Goal: Use online tool/utility: Utilize a website feature to perform a specific function

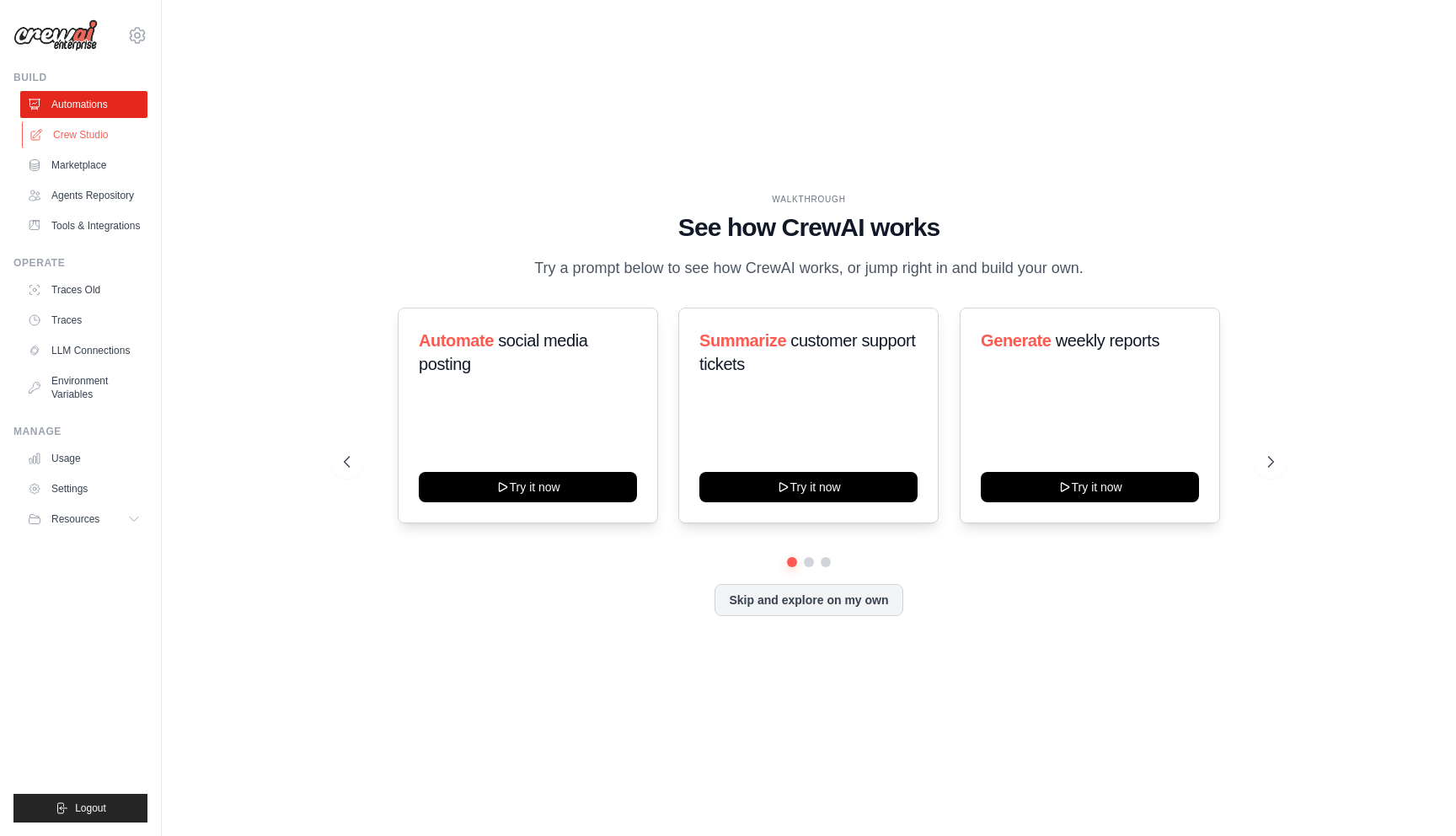
click at [83, 137] on link "Crew Studio" at bounding box center [86, 135] width 128 height 27
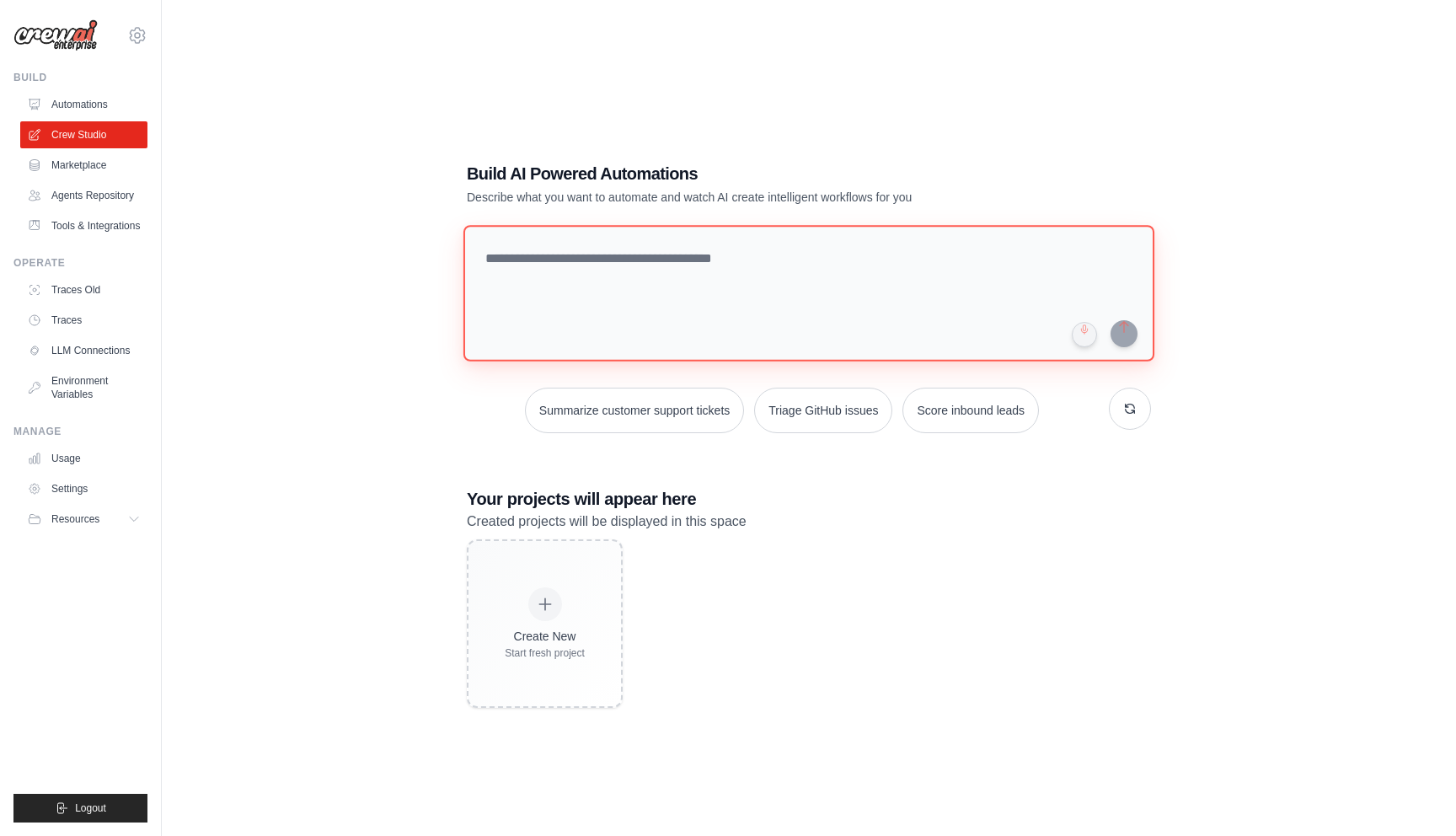
click at [633, 293] on textarea at bounding box center [809, 293] width 691 height 137
paste textarea "**********"
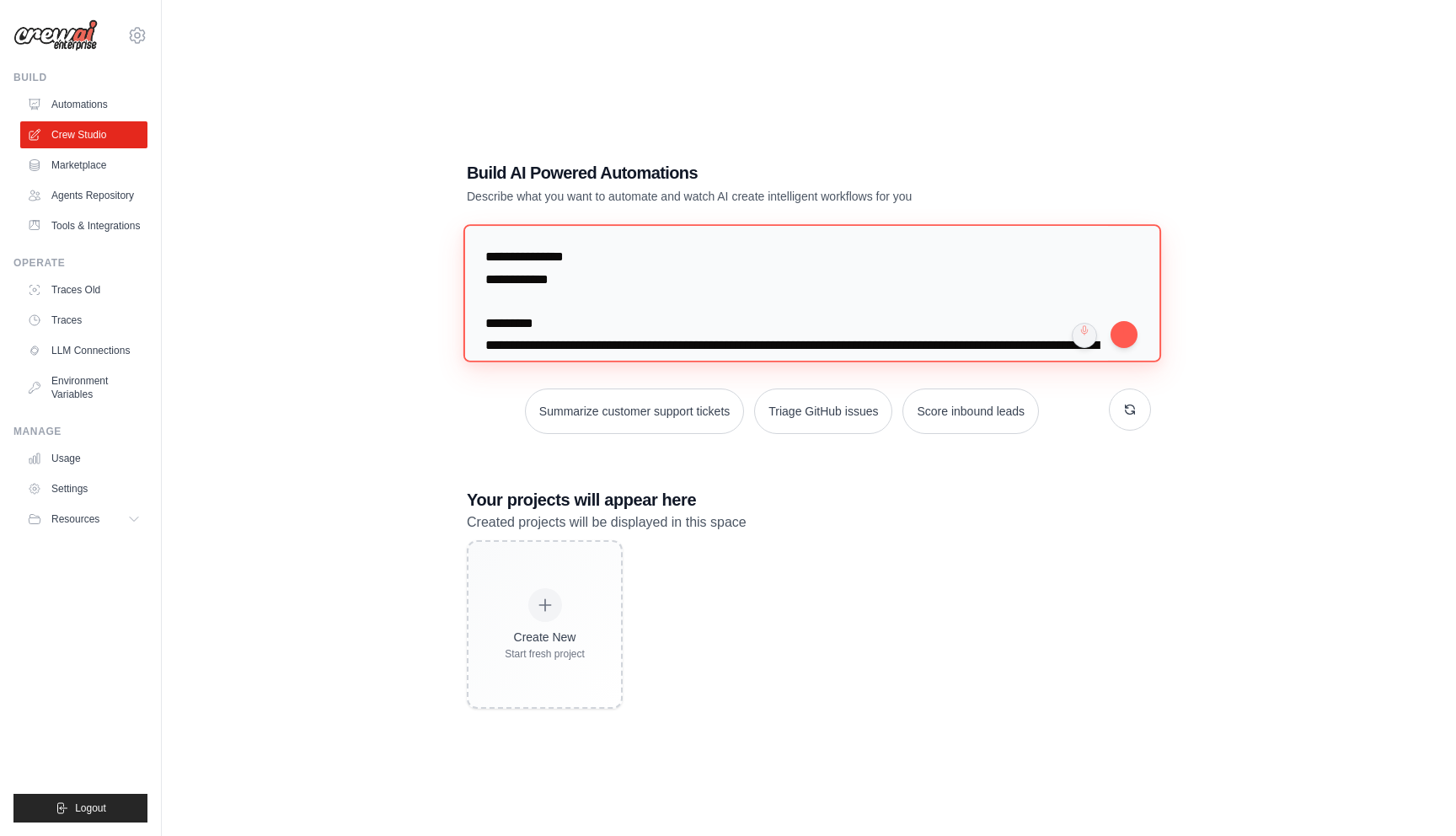
scroll to position [45, 0]
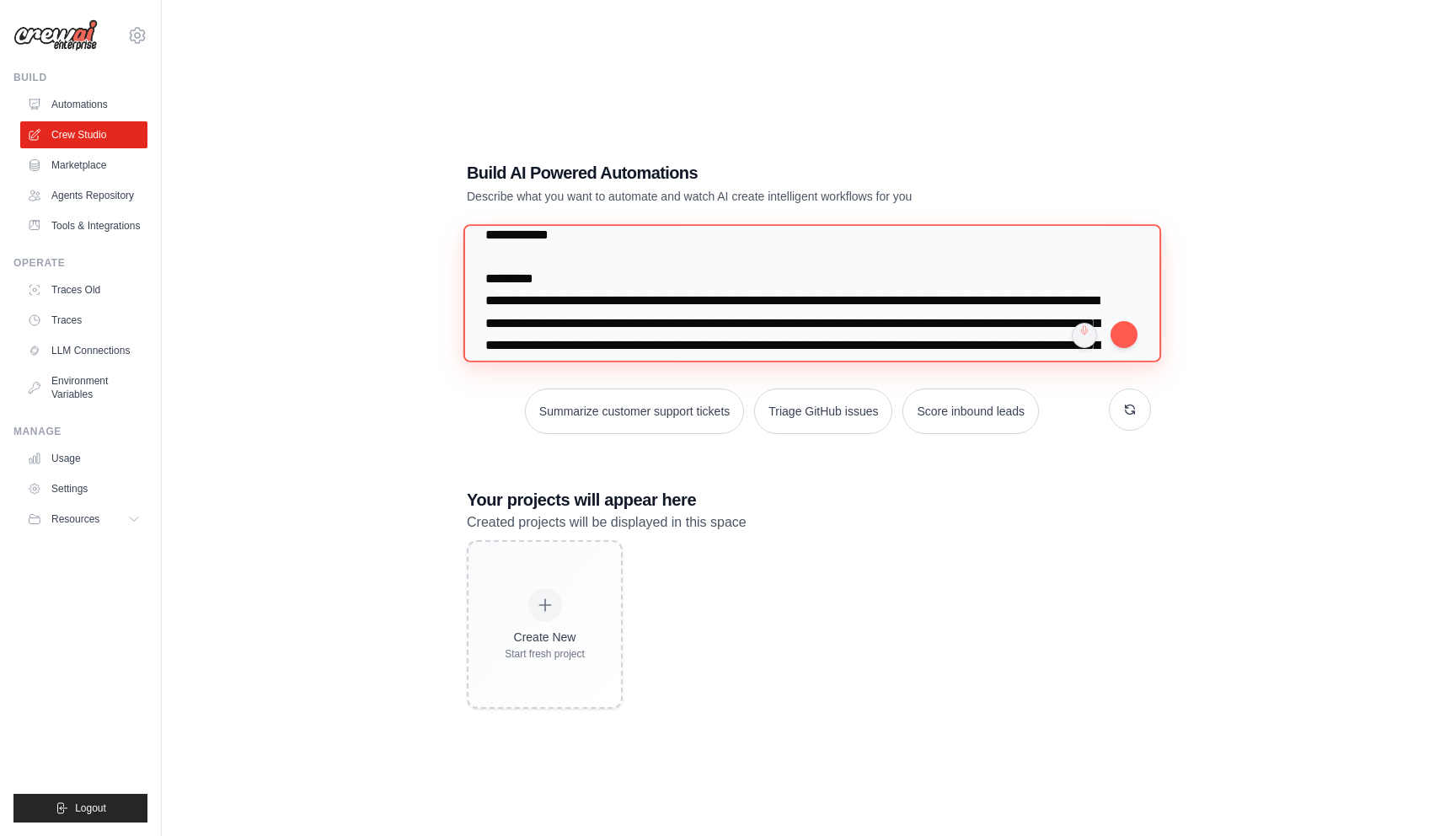
type textarea "**********"
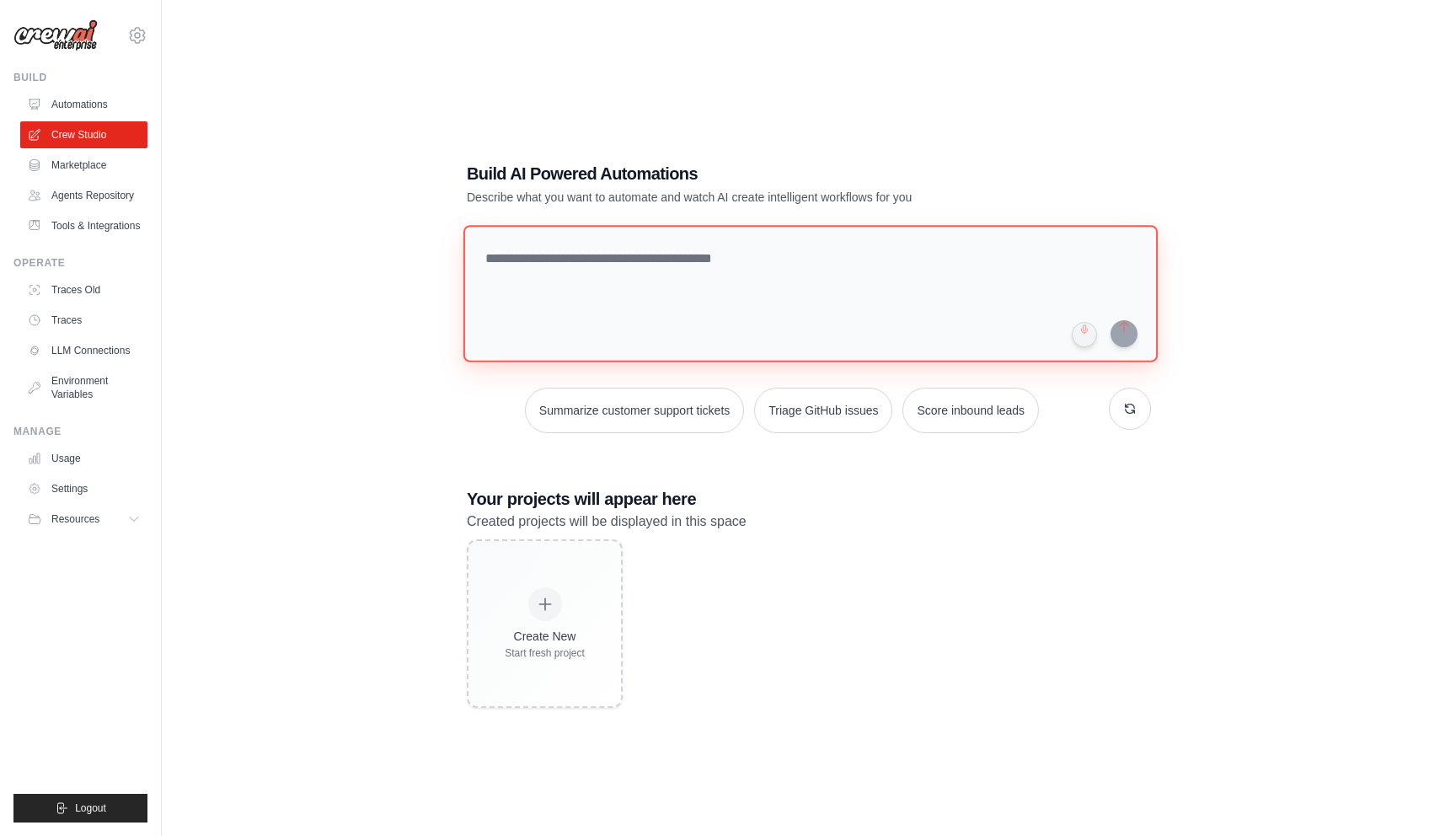
scroll to position [0, 0]
click at [900, 239] on textarea at bounding box center [812, 293] width 698 height 138
paste textarea "**********"
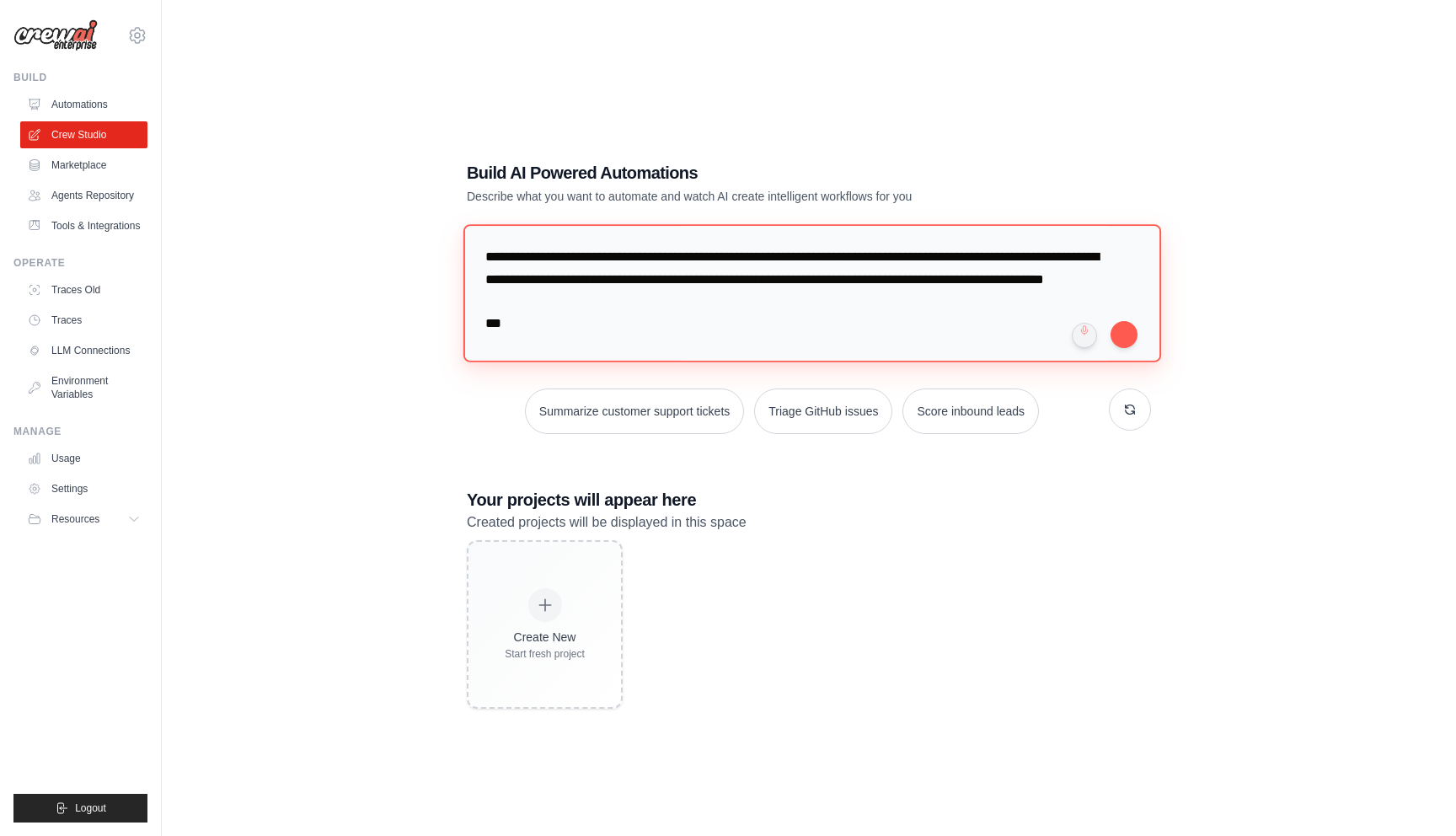
scroll to position [3853, 0]
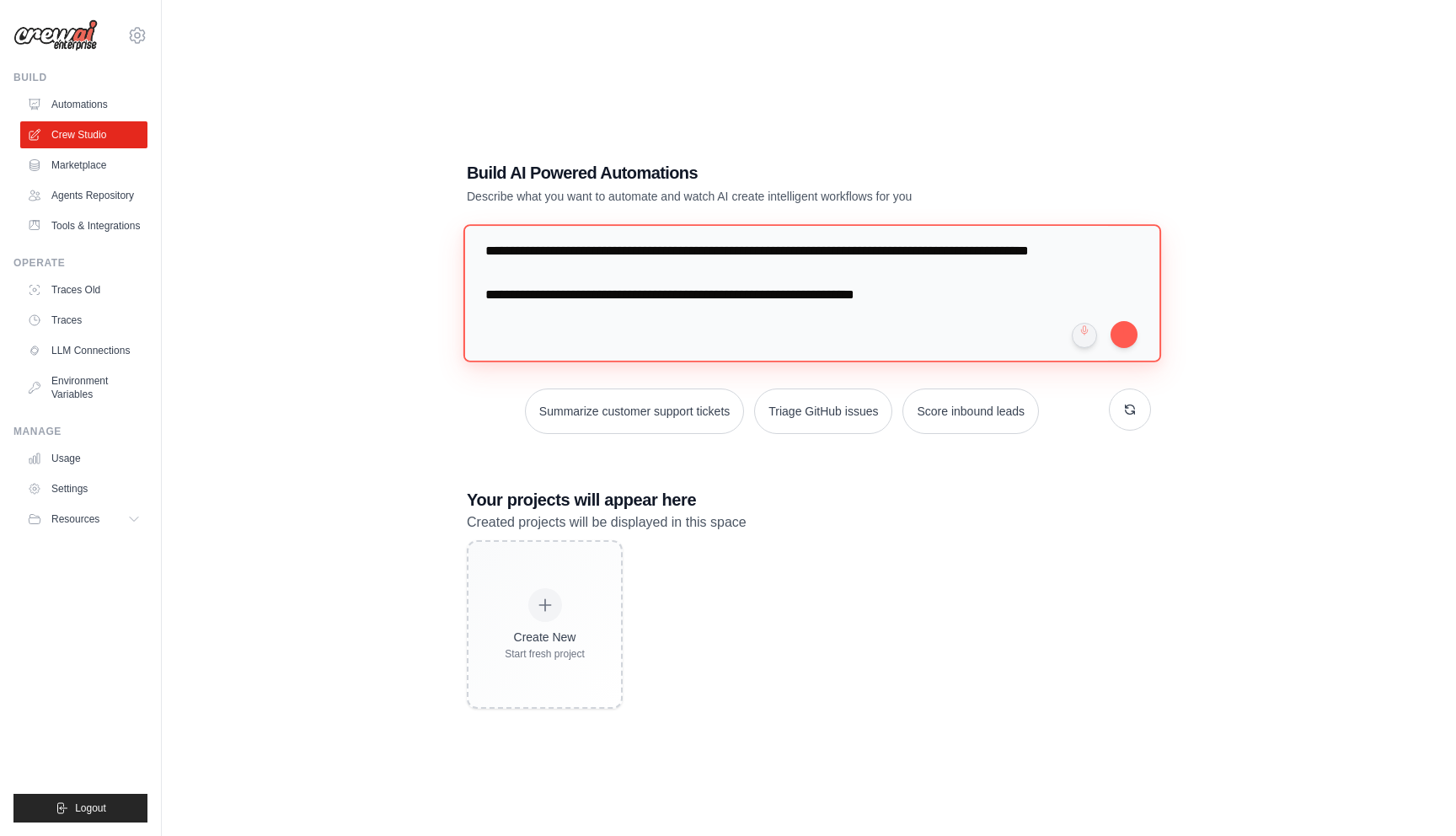
click at [894, 351] on textarea at bounding box center [812, 293] width 698 height 138
click at [897, 337] on textarea at bounding box center [812, 293] width 698 height 138
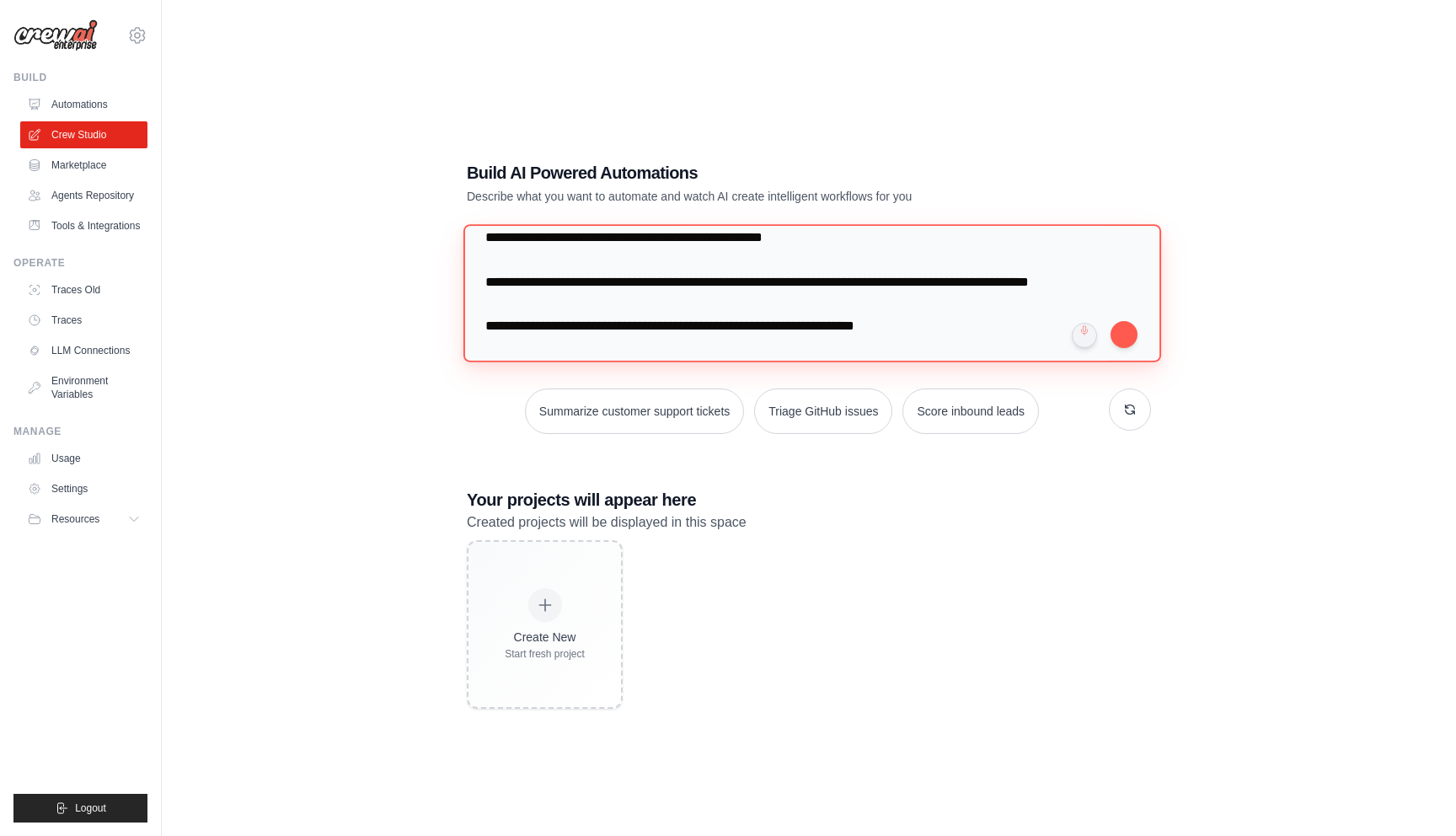
scroll to position [3791, 0]
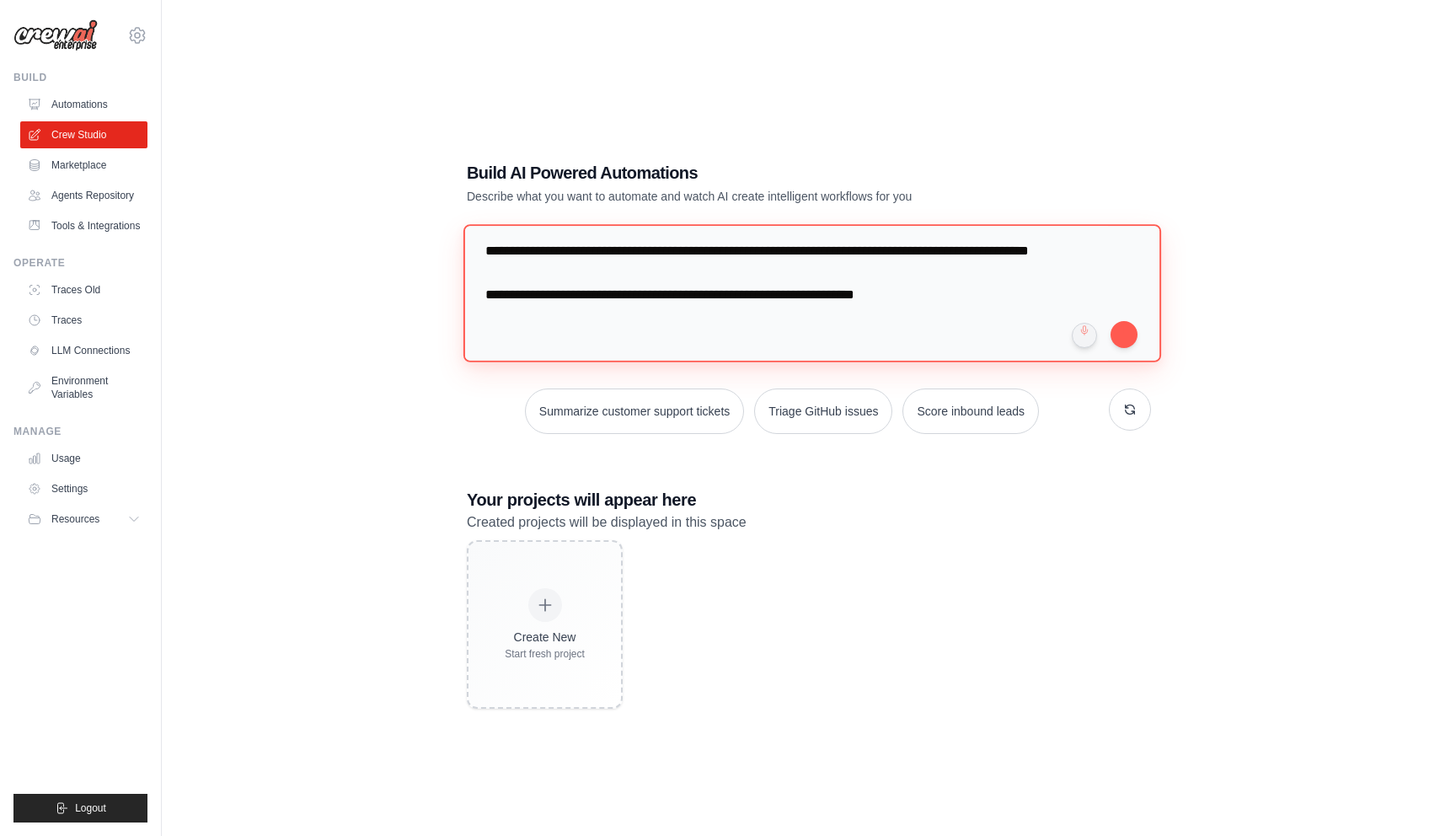
drag, startPoint x: 812, startPoint y: 283, endPoint x: 819, endPoint y: 456, distance: 173.1
click at [819, 456] on div "Build AI Powered Automations Describe what you want to automate and watch AI cr…" at bounding box center [809, 435] width 725 height 602
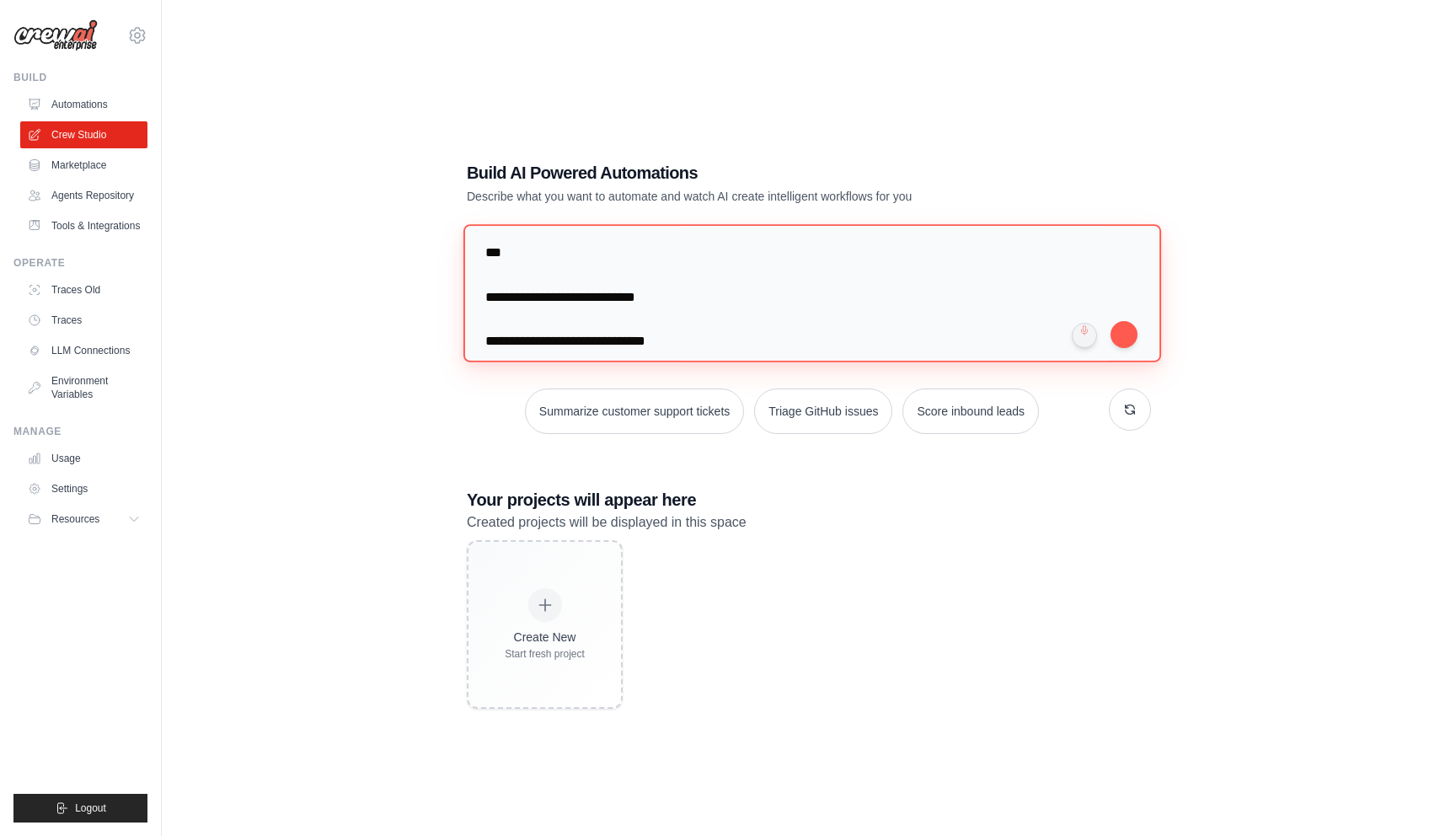
scroll to position [0, 0]
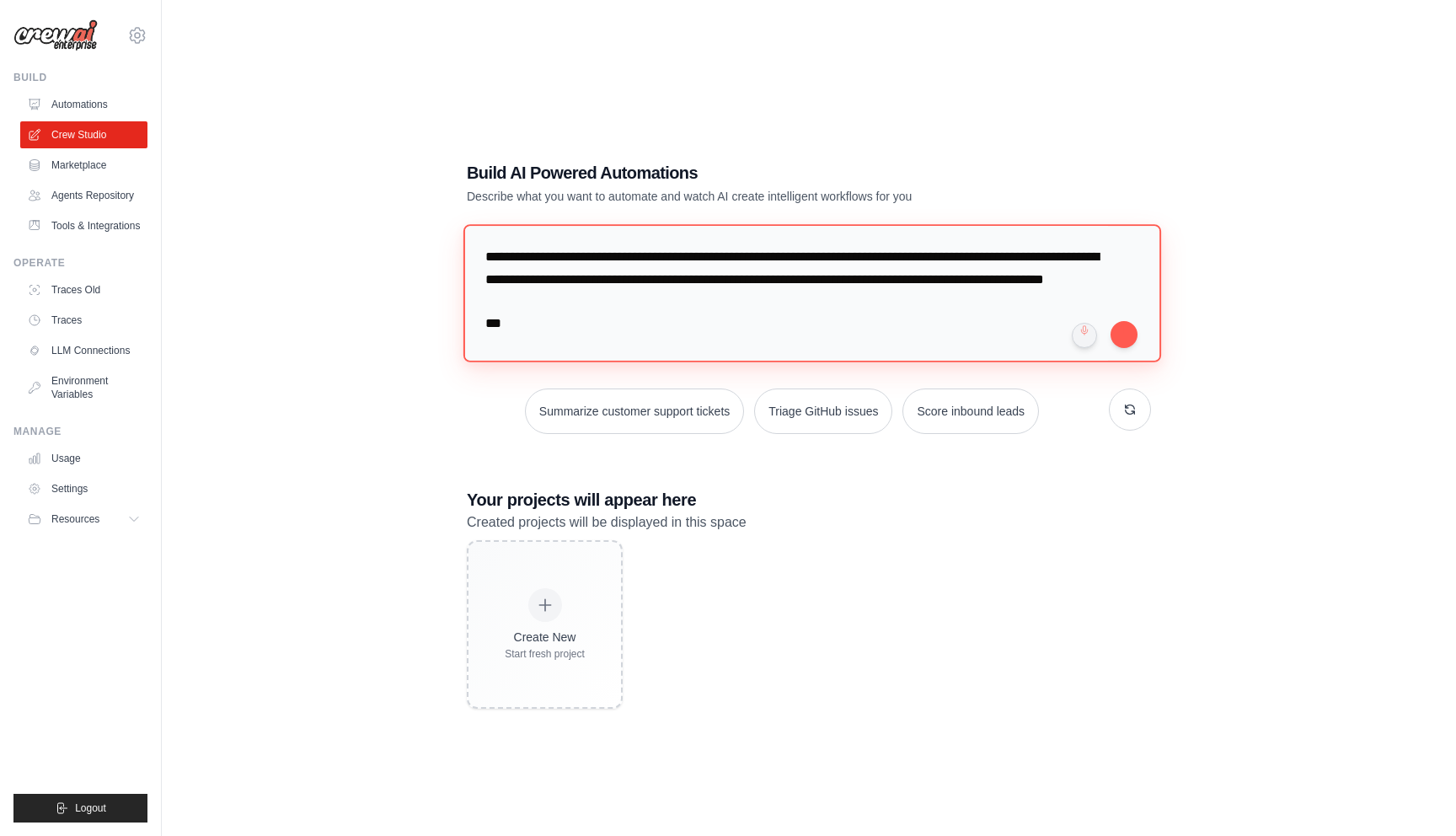
drag, startPoint x: 603, startPoint y: 303, endPoint x: 553, endPoint y: 174, distance: 138.4
click at [553, 174] on div "Build AI Powered Automations Describe what you want to automate and watch AI cr…" at bounding box center [809, 435] width 725 height 602
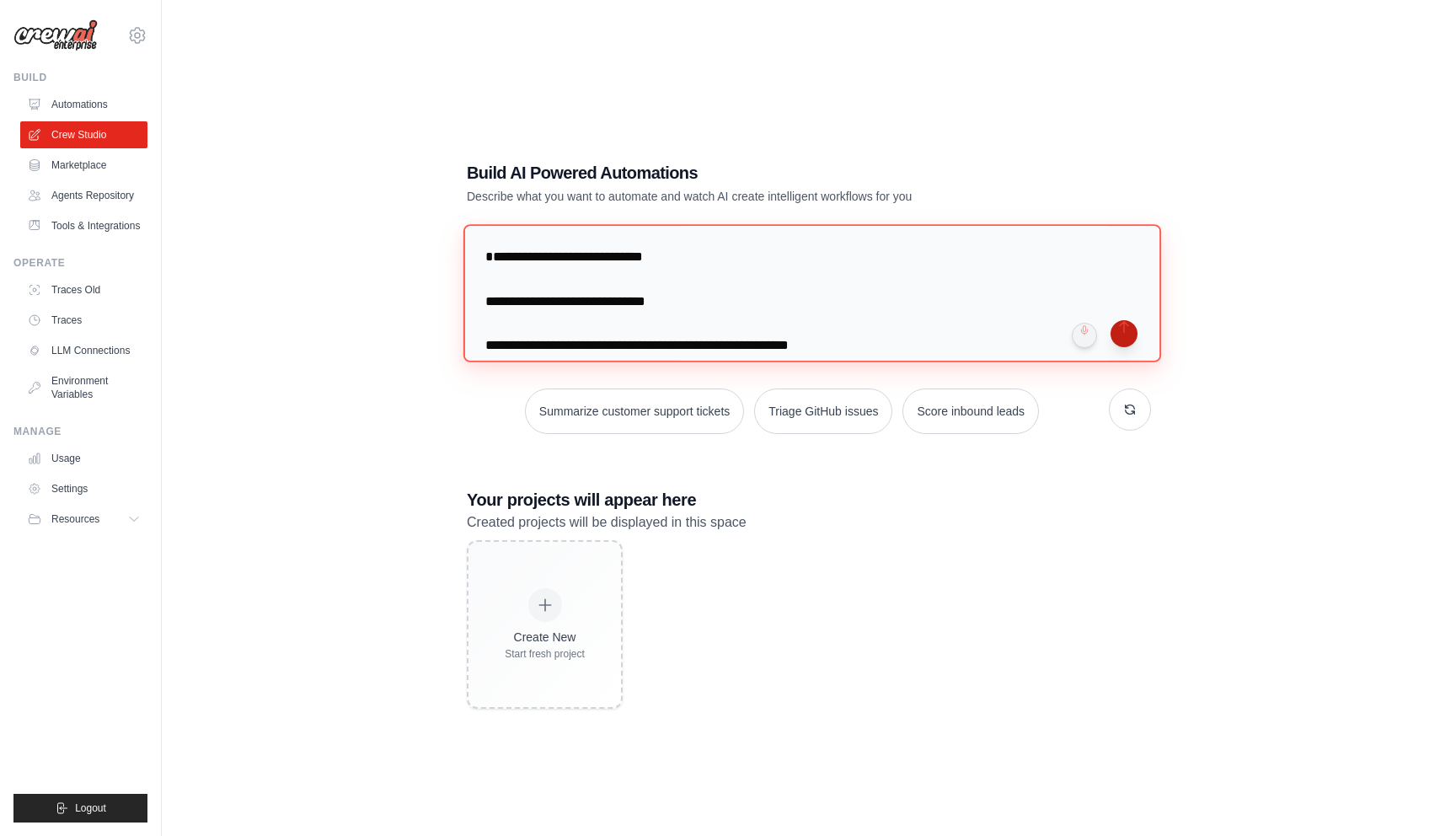
type textarea "**********"
click at [1125, 337] on button "submit" at bounding box center [1124, 334] width 27 height 27
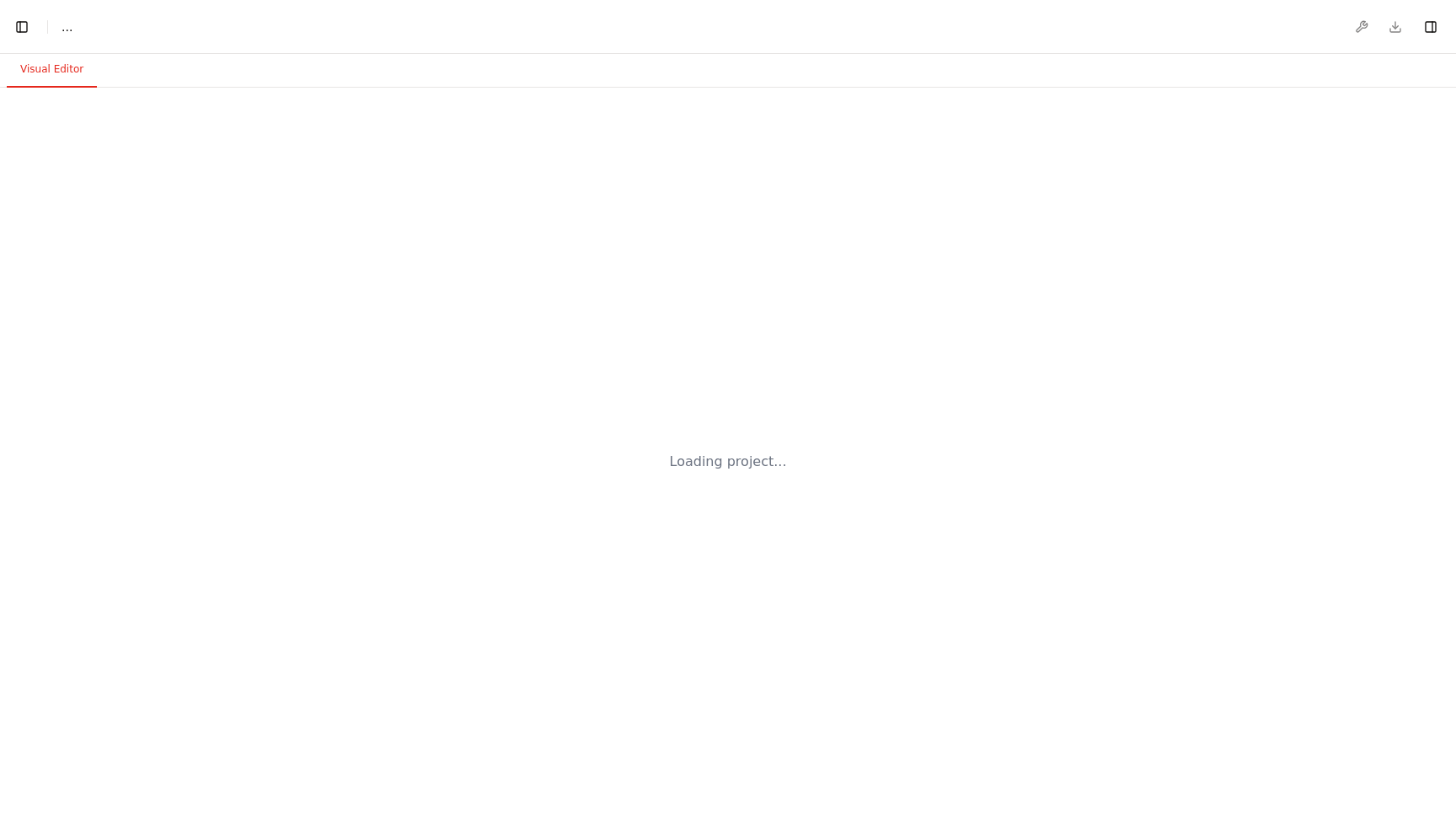
select select "****"
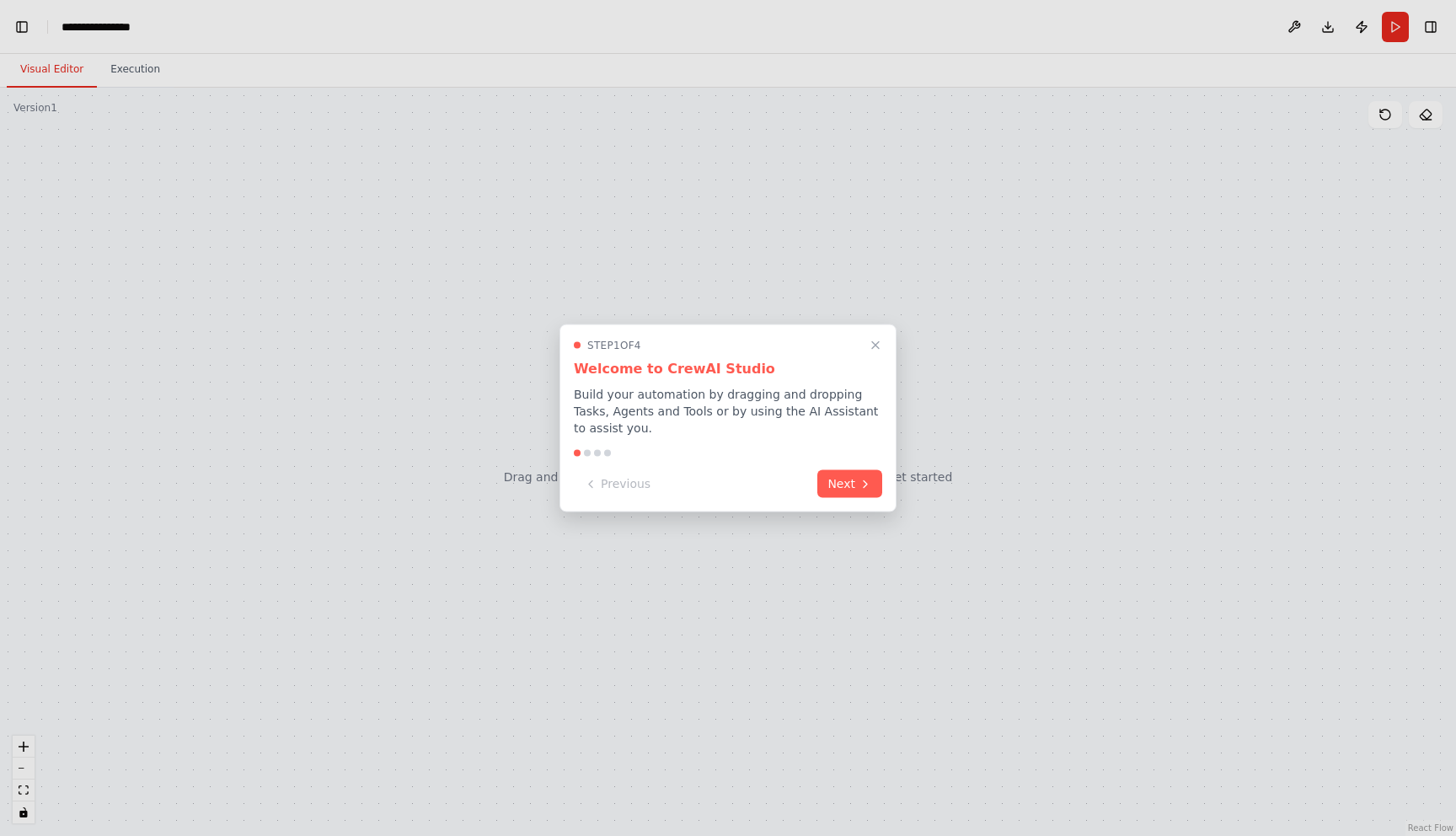
scroll to position [36427, 0]
click at [855, 485] on button "Next" at bounding box center [850, 482] width 65 height 28
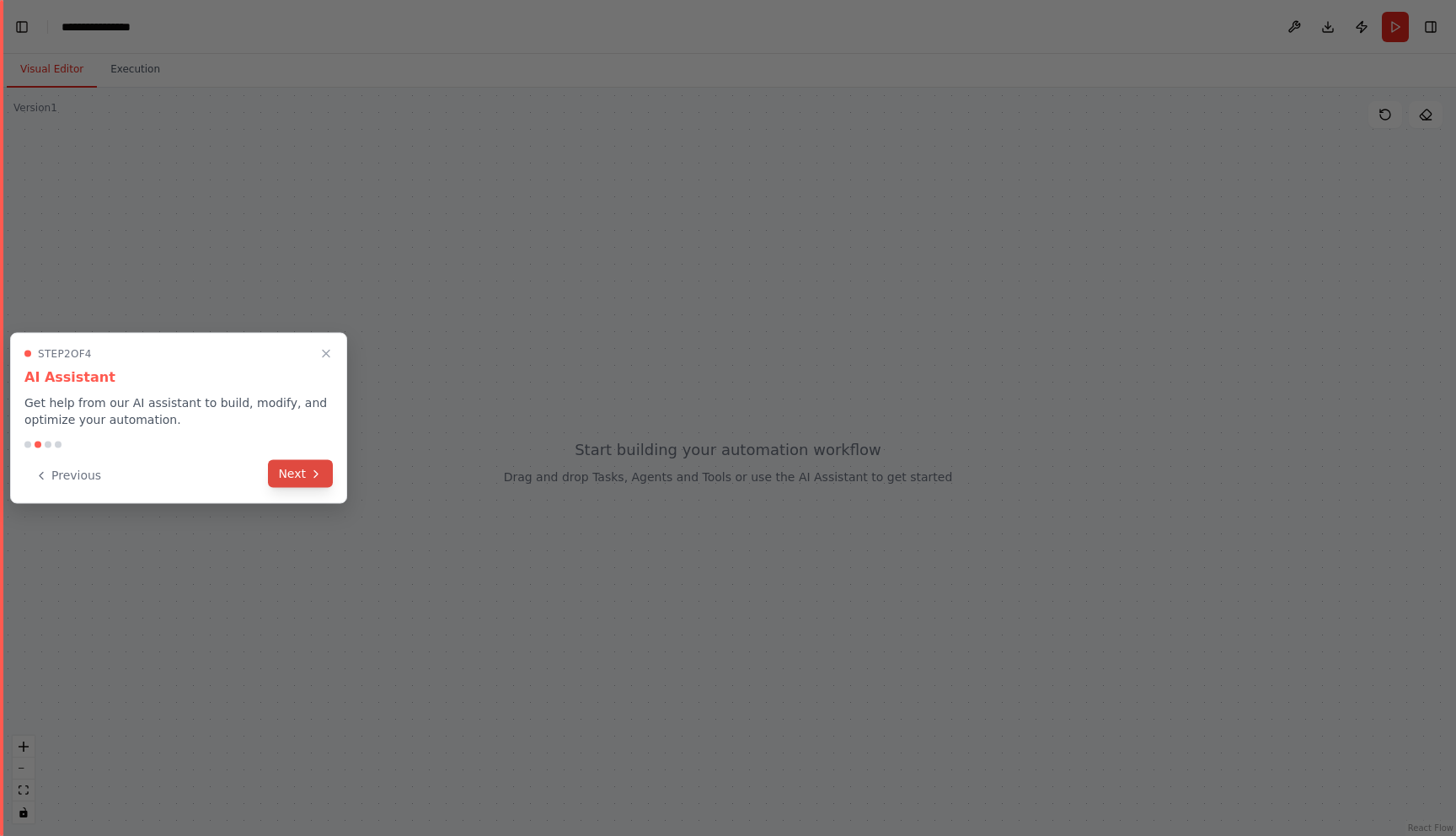
click at [329, 476] on button "Next" at bounding box center [300, 473] width 65 height 28
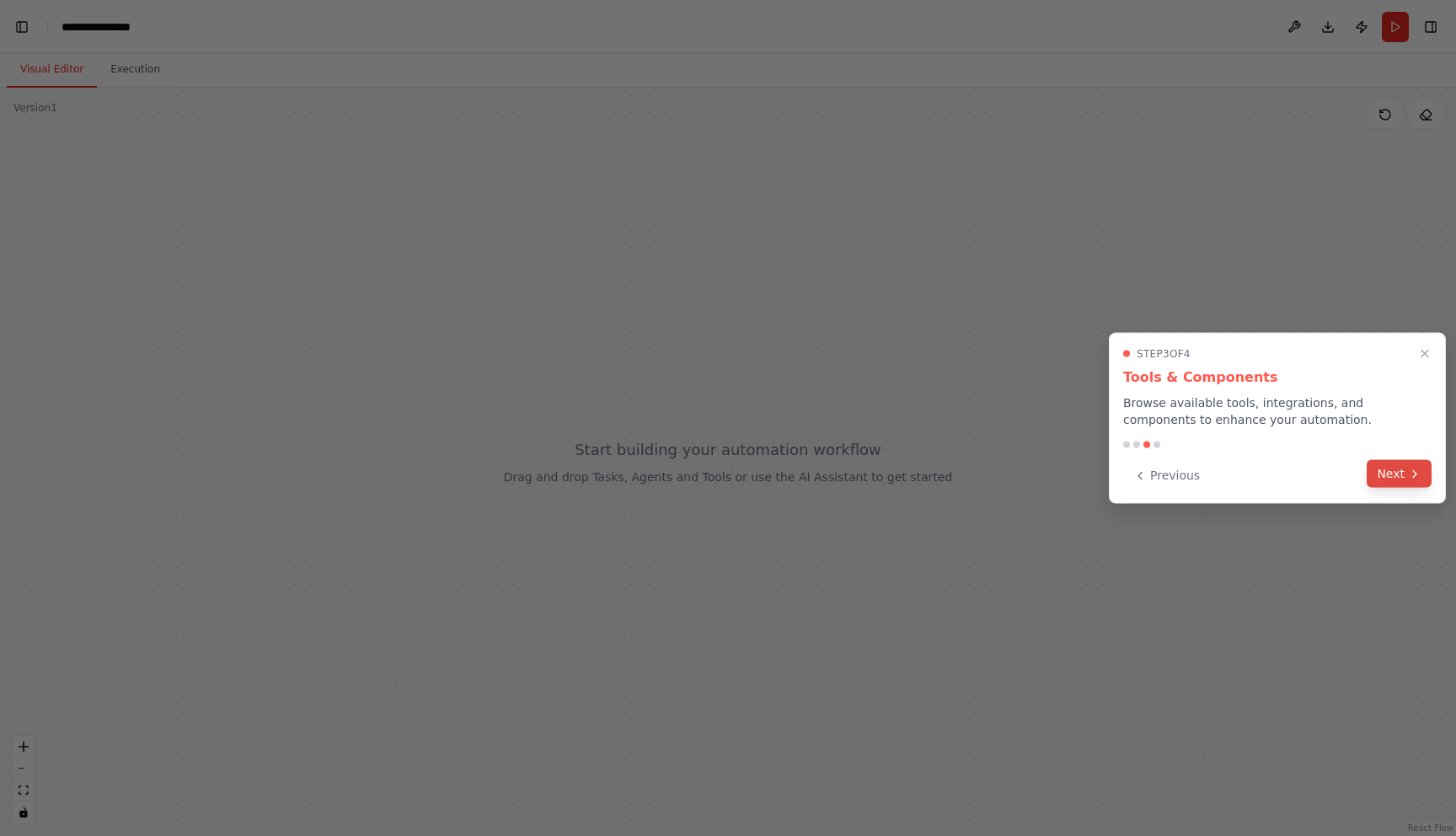
click at [1414, 481] on button "Next" at bounding box center [1399, 473] width 65 height 28
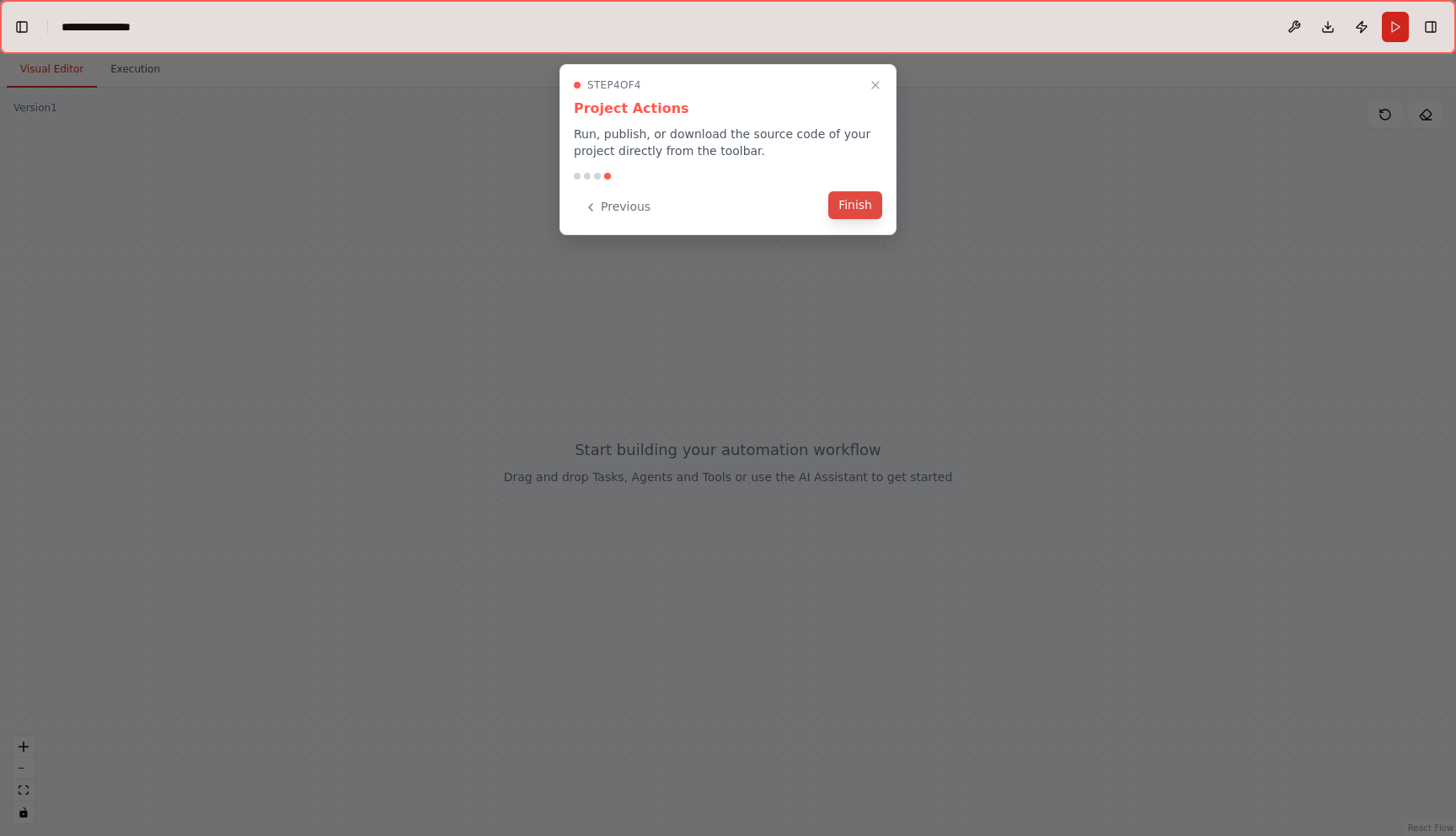
click at [851, 209] on button "Finish" at bounding box center [855, 205] width 54 height 28
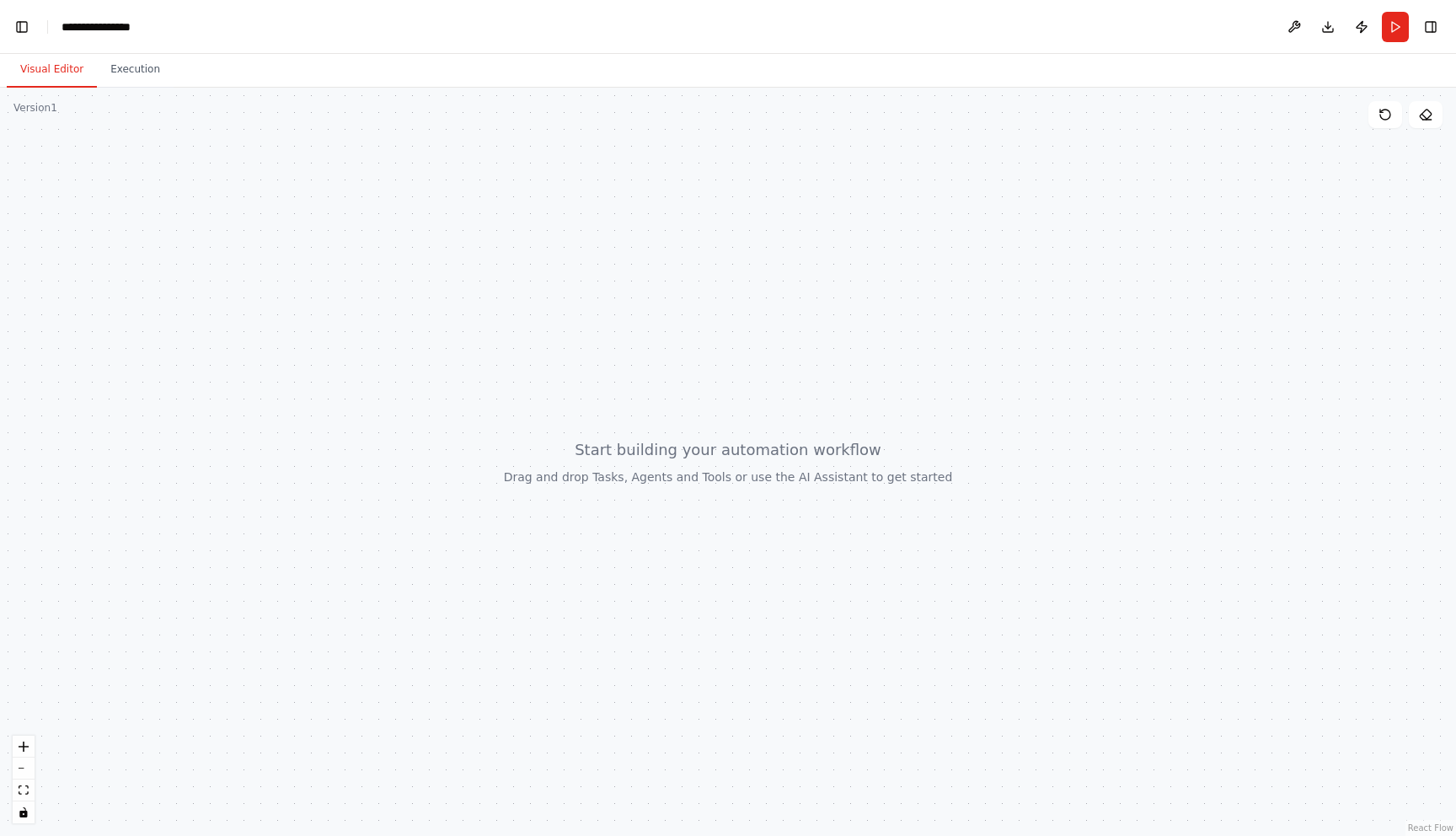
scroll to position [39786, 0]
click at [139, 68] on button "Execution" at bounding box center [136, 71] width 77 height 36
click at [58, 68] on button "Visual Editor" at bounding box center [52, 71] width 90 height 36
click at [247, 255] on div at bounding box center [728, 462] width 1456 height 748
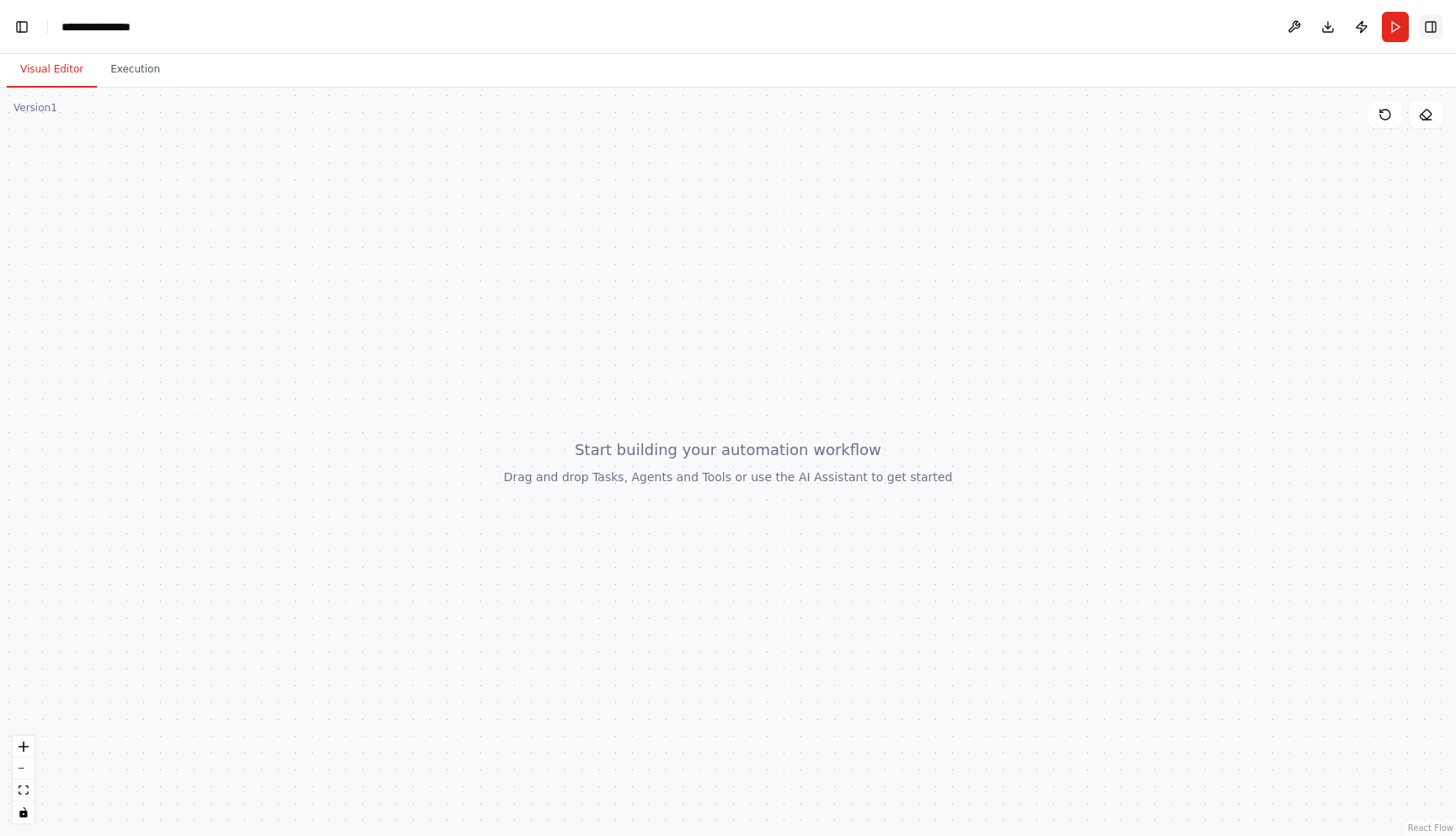
click at [1426, 29] on button "Toggle Right Sidebar" at bounding box center [1431, 27] width 23 height 23
click at [1434, 34] on button "Toggle Right Sidebar" at bounding box center [1431, 27] width 23 height 23
click at [24, 29] on button "Toggle Left Sidebar" at bounding box center [21, 27] width 23 height 23
